Goal: Register for event/course

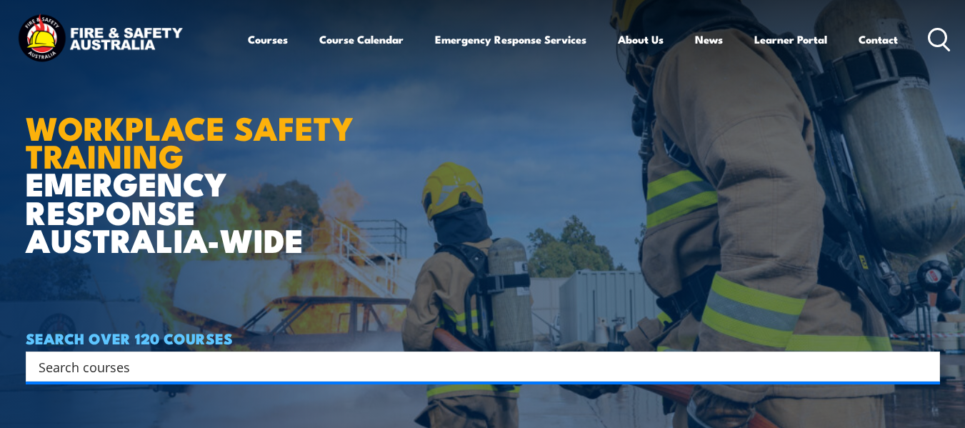
drag, startPoint x: 0, startPoint y: 0, endPoint x: 584, endPoint y: 187, distance: 613.0
click at [578, 195] on article "WORKPLACE SAFETY TRAINING EMERGENCY RESPONSE AUSTRALIA-WIDE SEARCH OVER 120 COU…" at bounding box center [483, 214] width 915 height 428
drag, startPoint x: 845, startPoint y: 9, endPoint x: 825, endPoint y: 146, distance: 138.6
click at [827, 146] on article "WORKPLACE SAFETY TRAINING EMERGENCY RESPONSE AUSTRALIA-WIDE SEARCH OVER 120 COU…" at bounding box center [483, 214] width 915 height 428
drag, startPoint x: 512, startPoint y: 3, endPoint x: 823, endPoint y: 241, distance: 391.4
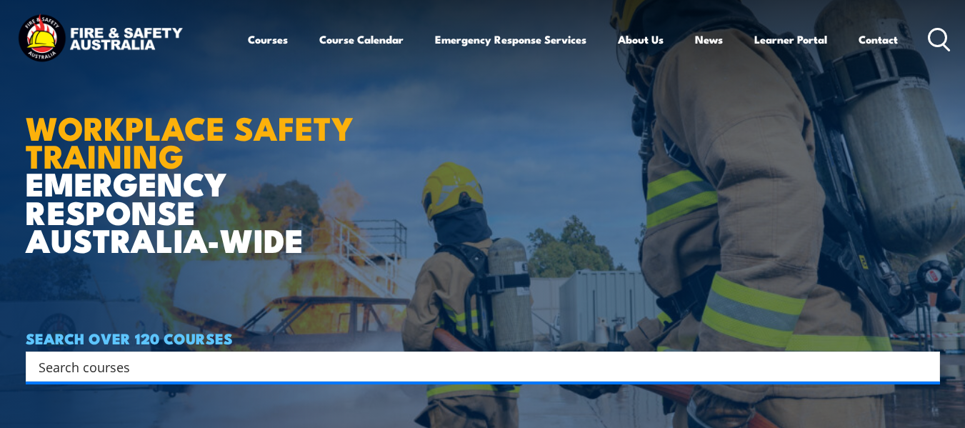
click at [823, 241] on article "WORKPLACE SAFETY TRAINING EMERGENCY RESPONSE AUSTRALIA-WIDE SEARCH OVER 120 COU…" at bounding box center [483, 214] width 915 height 428
drag, startPoint x: 867, startPoint y: 1, endPoint x: 451, endPoint y: 202, distance: 462.1
click at [451, 202] on article "WORKPLACE SAFETY TRAINING EMERGENCY RESPONSE AUSTRALIA-WIDE SEARCH OVER 120 COU…" at bounding box center [483, 214] width 915 height 428
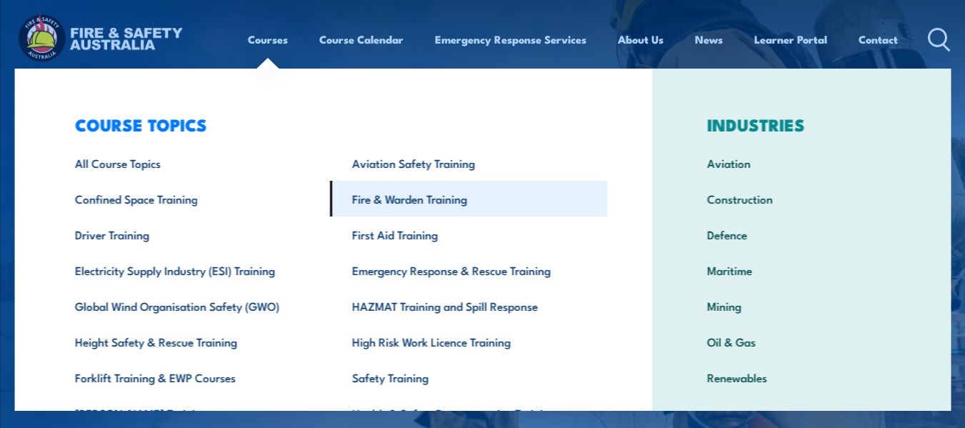
click at [373, 206] on link "Fire & Warden Training" at bounding box center [467, 199] width 277 height 36
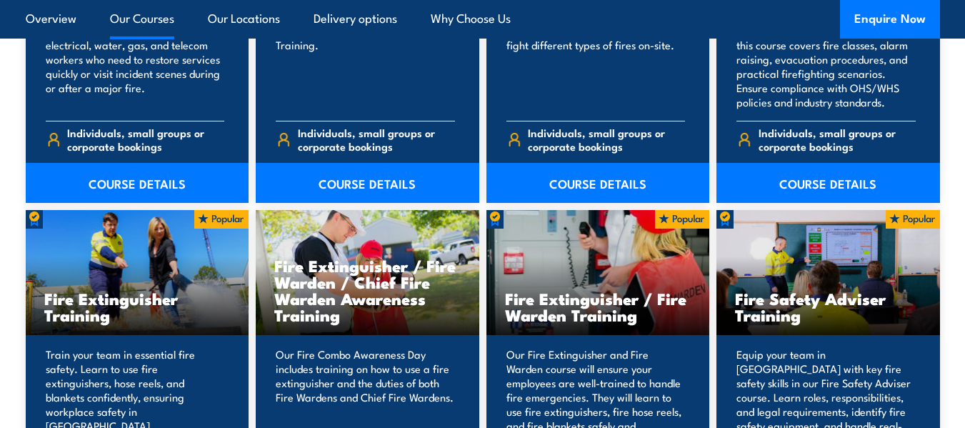
scroll to position [1358, 0]
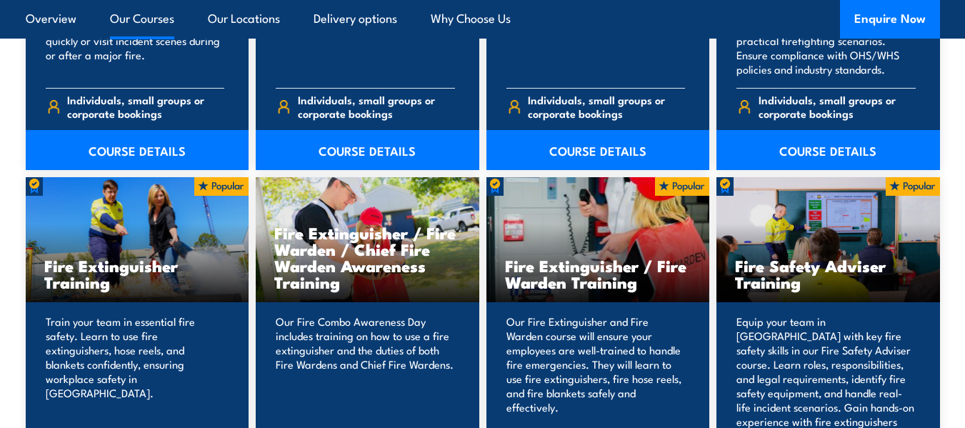
click at [596, 280] on h3 "Fire Extinguisher / Fire Warden Training" at bounding box center [598, 273] width 186 height 33
click at [600, 271] on h3 "Fire Extinguisher / Fire Warden Training" at bounding box center [598, 273] width 186 height 33
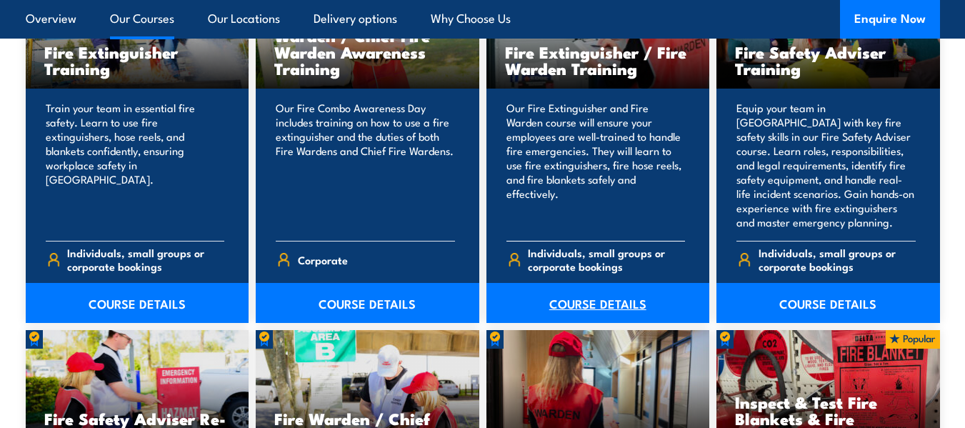
scroll to position [1572, 0]
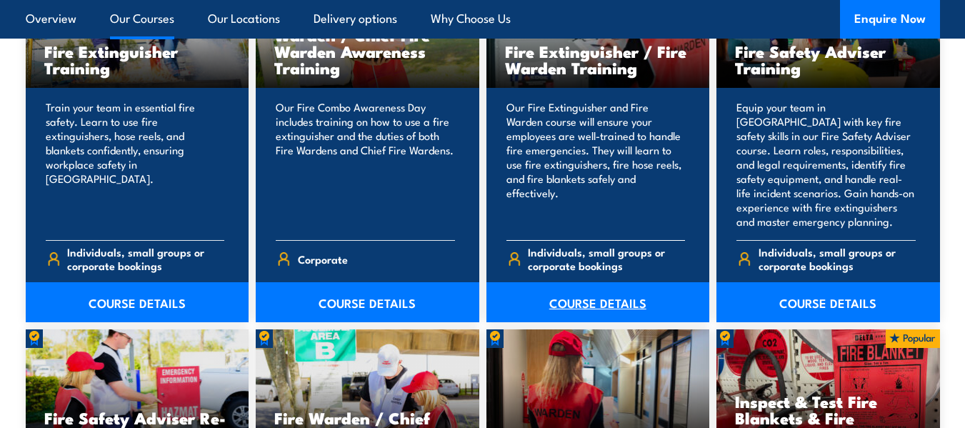
click at [589, 307] on link "COURSE DETAILS" at bounding box center [599, 302] width 224 height 40
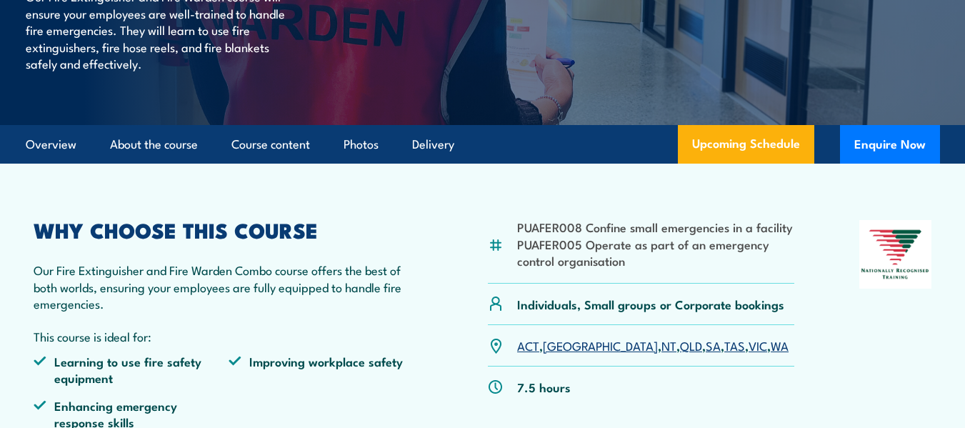
scroll to position [357, 0]
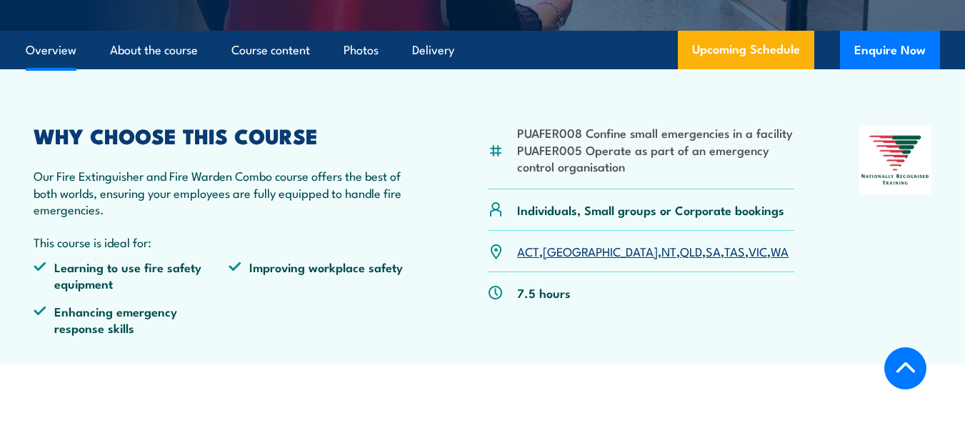
click at [559, 253] on link "[GEOGRAPHIC_DATA]" at bounding box center [600, 250] width 115 height 17
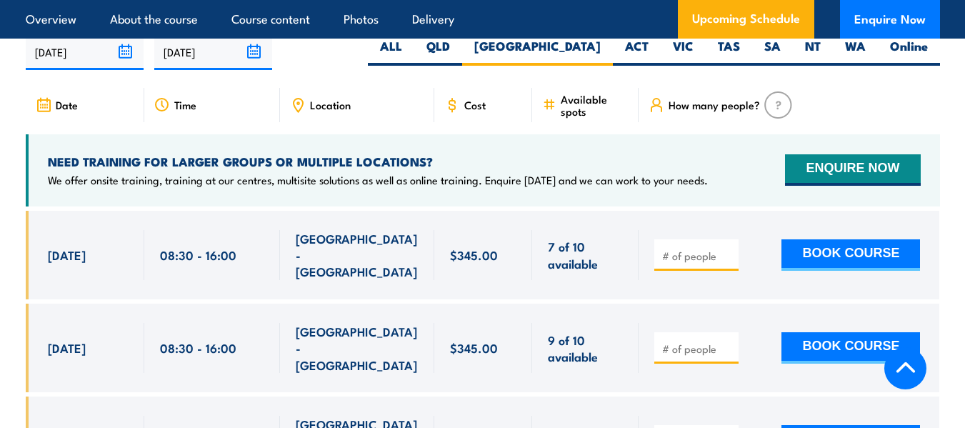
scroll to position [2364, 0]
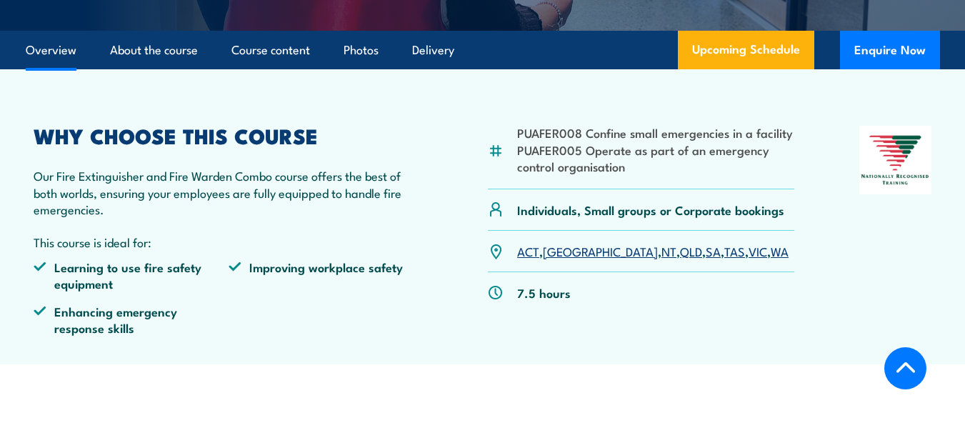
click at [558, 251] on link "NSW" at bounding box center [600, 250] width 115 height 17
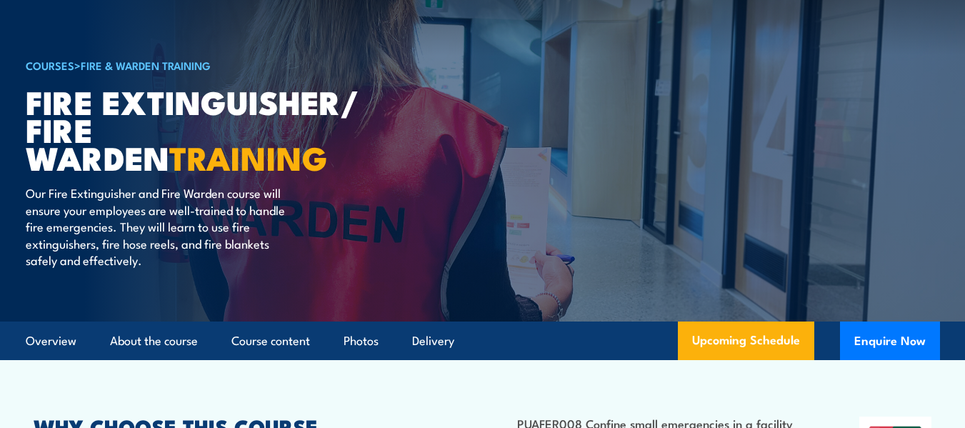
scroll to position [6, 0]
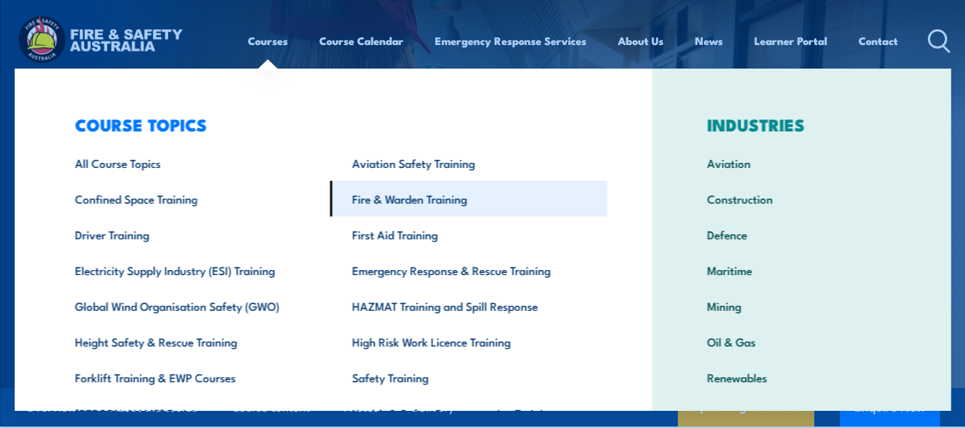
click at [391, 204] on link "Fire & Warden Training" at bounding box center [467, 199] width 277 height 36
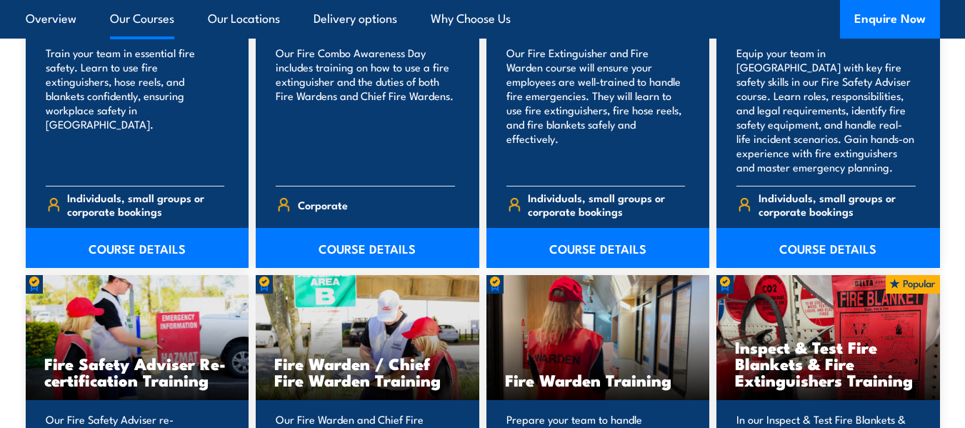
scroll to position [1786, 0]
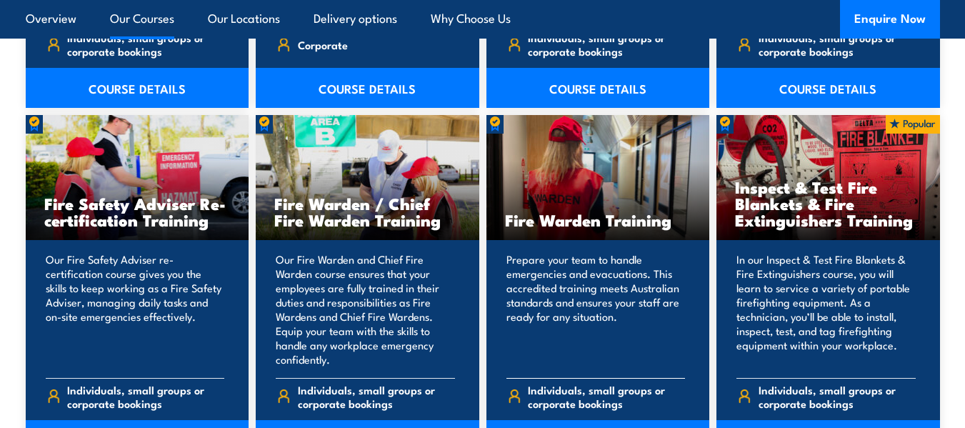
click at [583, 276] on p "Prepare your team to handle emergencies and evacuations. This accredited traini…" at bounding box center [596, 309] width 179 height 114
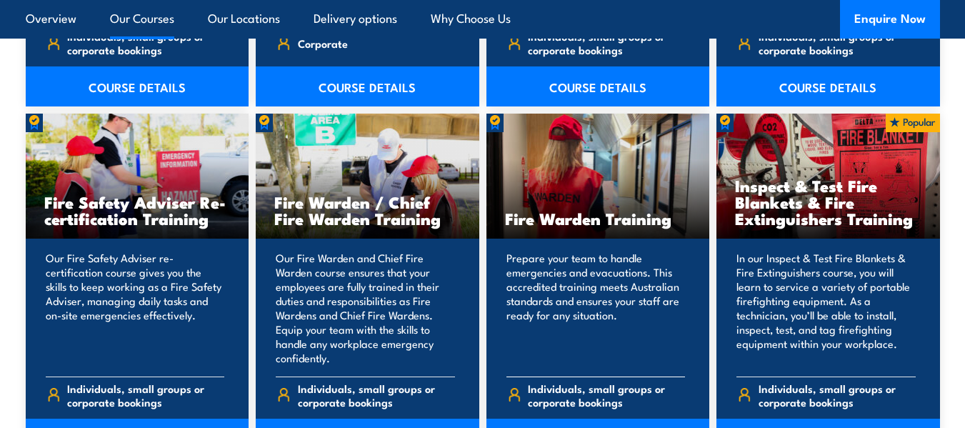
scroll to position [1858, 0]
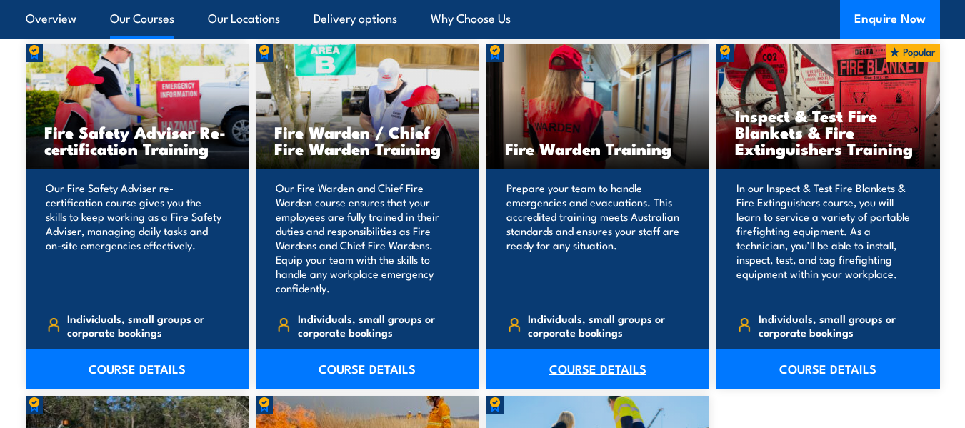
click at [578, 369] on link "COURSE DETAILS" at bounding box center [599, 369] width 224 height 40
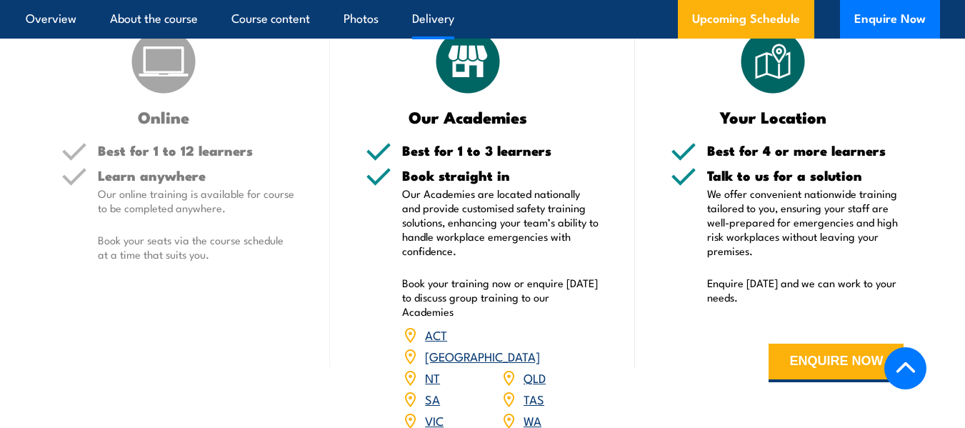
scroll to position [2144, 0]
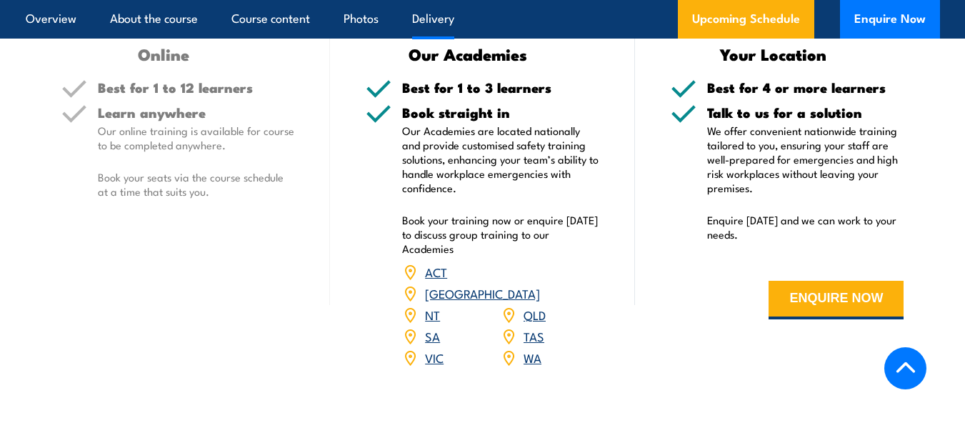
click at [535, 284] on link "[GEOGRAPHIC_DATA]" at bounding box center [482, 292] width 115 height 17
